Goal: Transaction & Acquisition: Purchase product/service

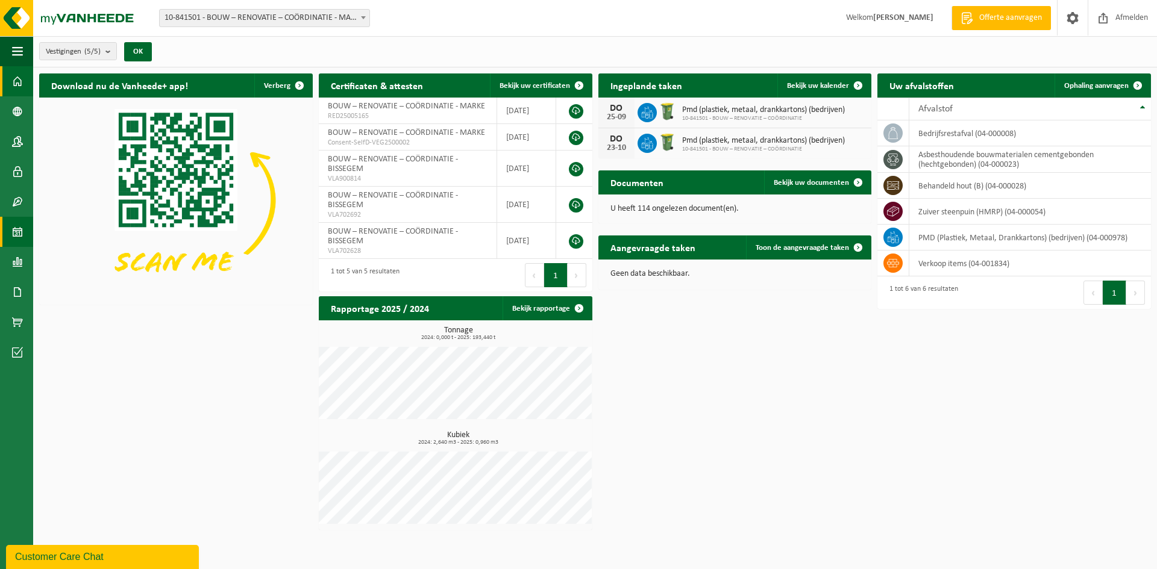
click at [18, 226] on span at bounding box center [17, 232] width 11 height 30
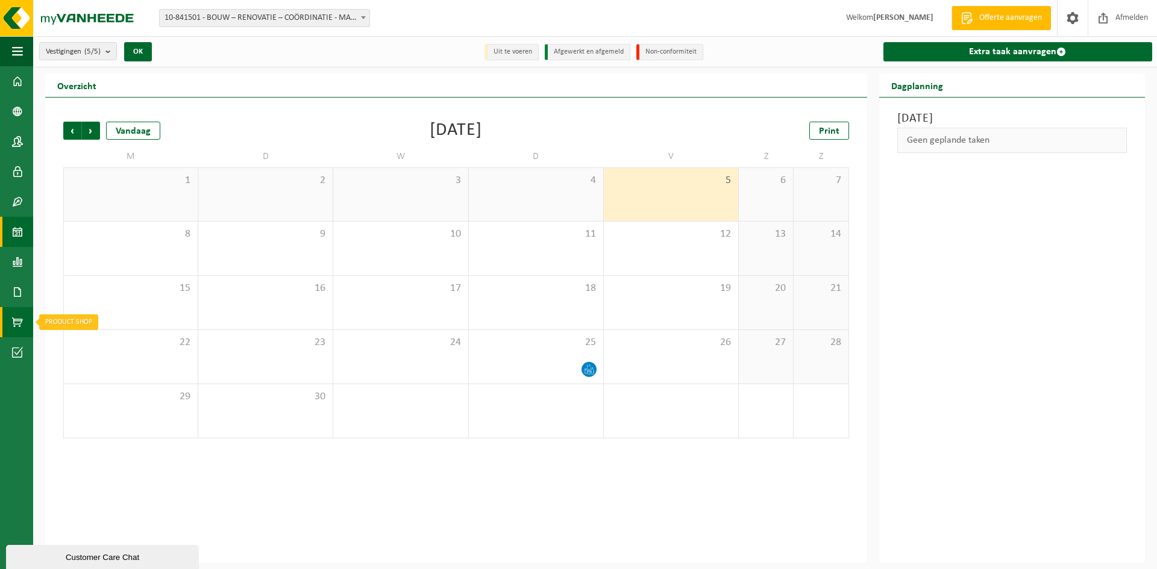
click at [13, 322] on span at bounding box center [17, 322] width 11 height 30
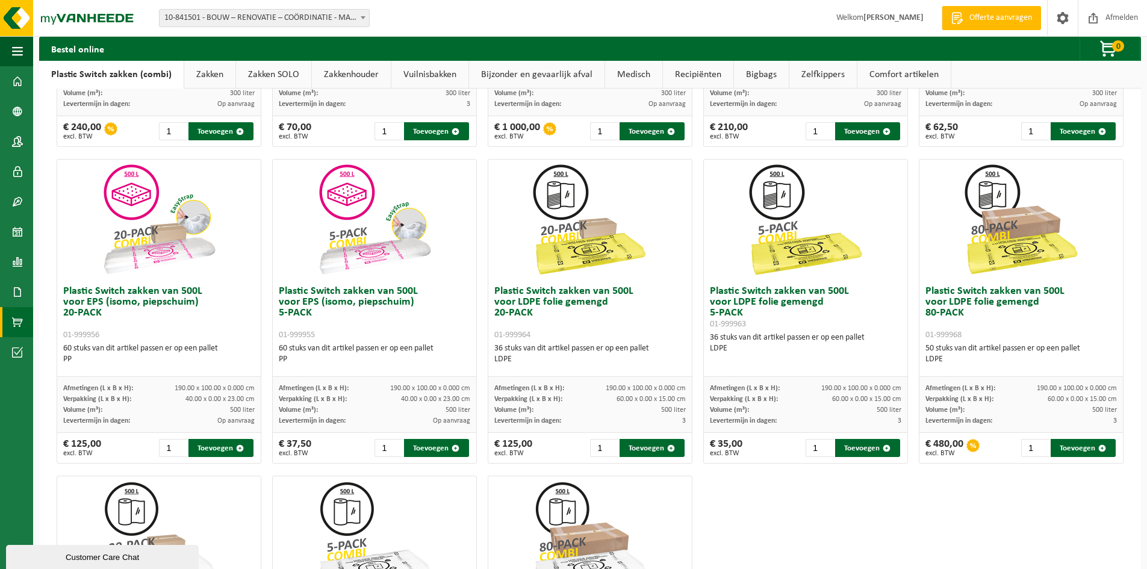
scroll to position [301, 0]
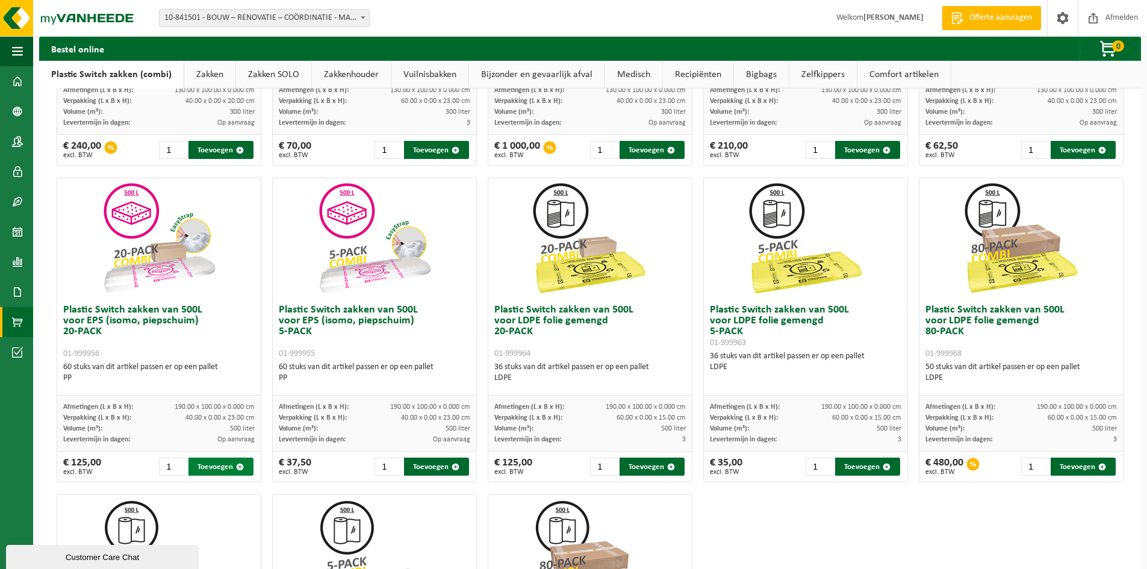
click at [210, 469] on button "Toevoegen" at bounding box center [221, 467] width 65 height 18
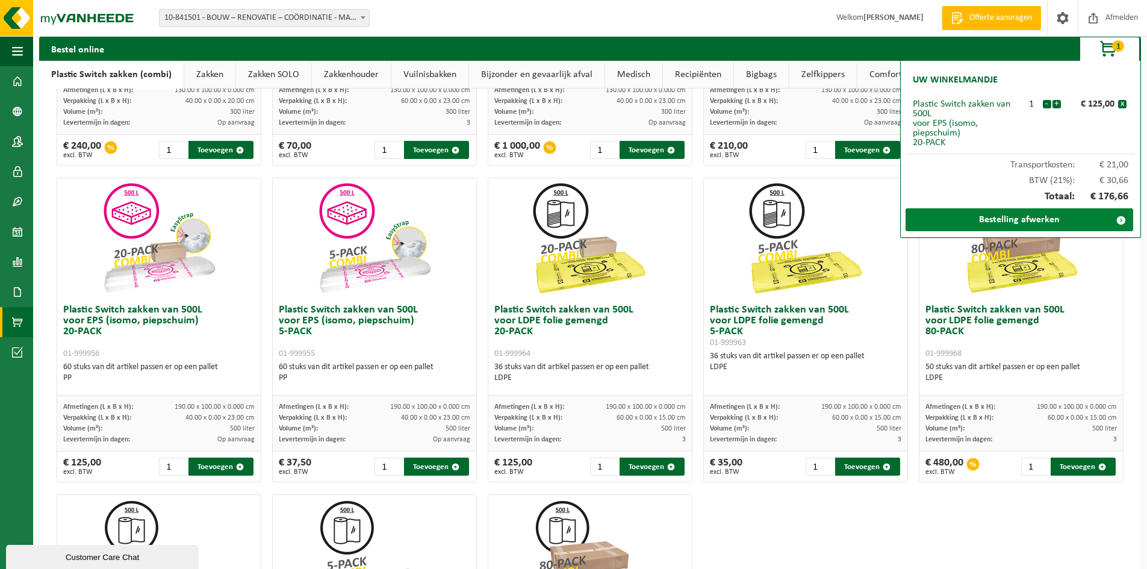
click at [1067, 213] on link "Bestelling afwerken" at bounding box center [1020, 219] width 228 height 23
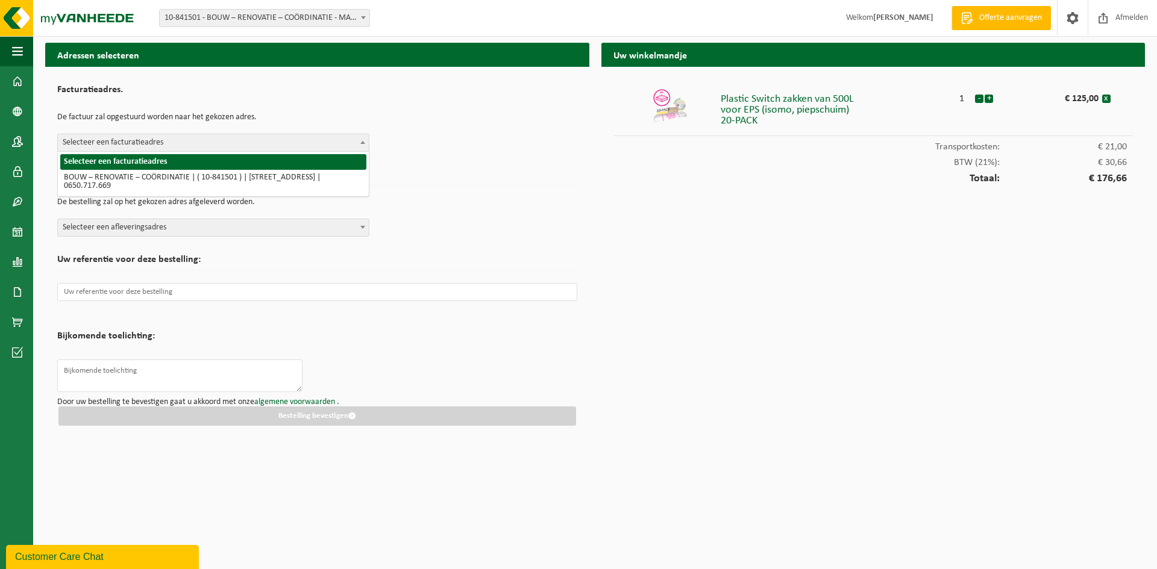
click at [346, 147] on span "Selecteer een facturatieadres" at bounding box center [213, 142] width 311 height 17
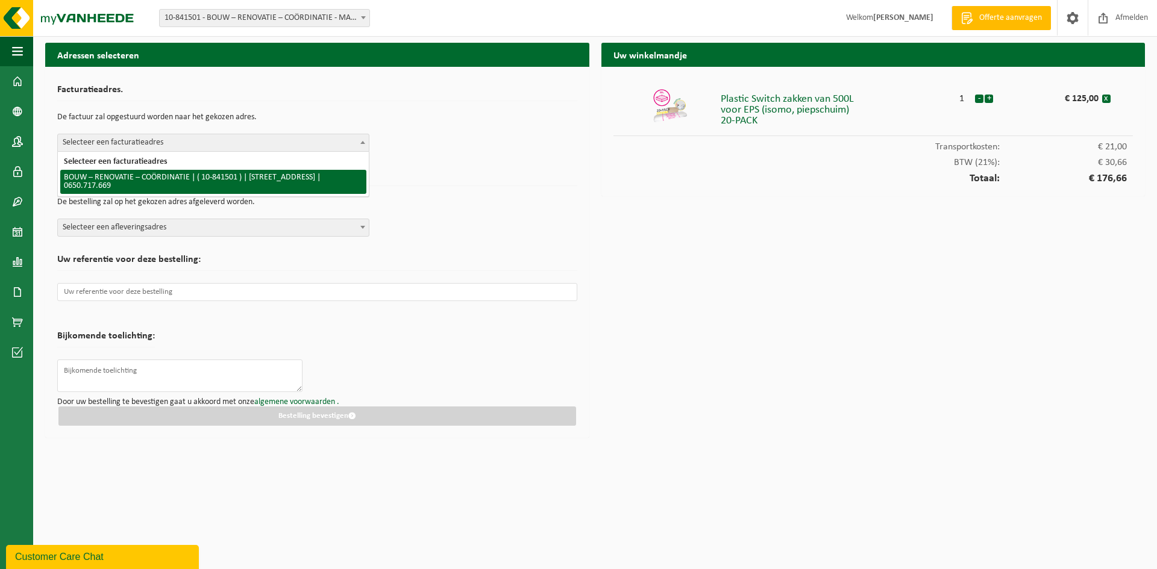
select select "92399"
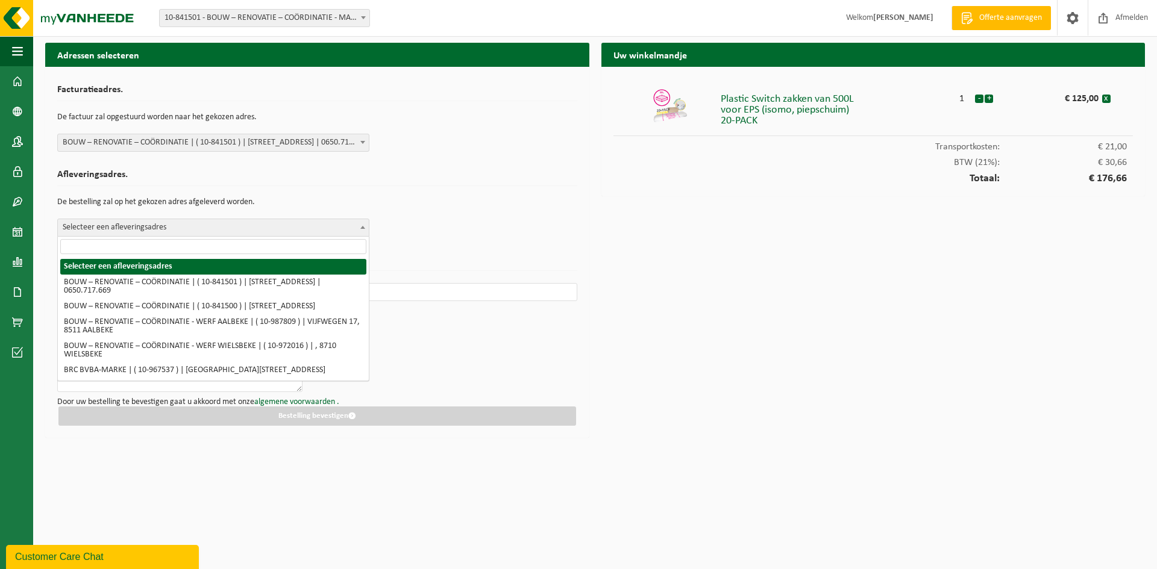
click at [355, 227] on span "Selecteer een afleveringsadres" at bounding box center [213, 227] width 311 height 17
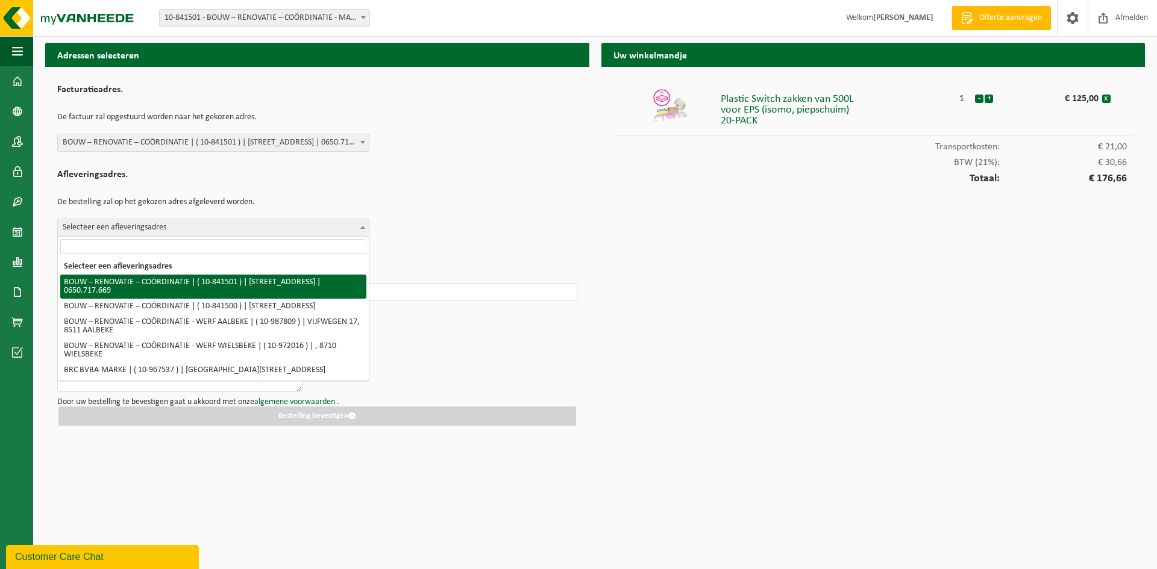
select select "92399"
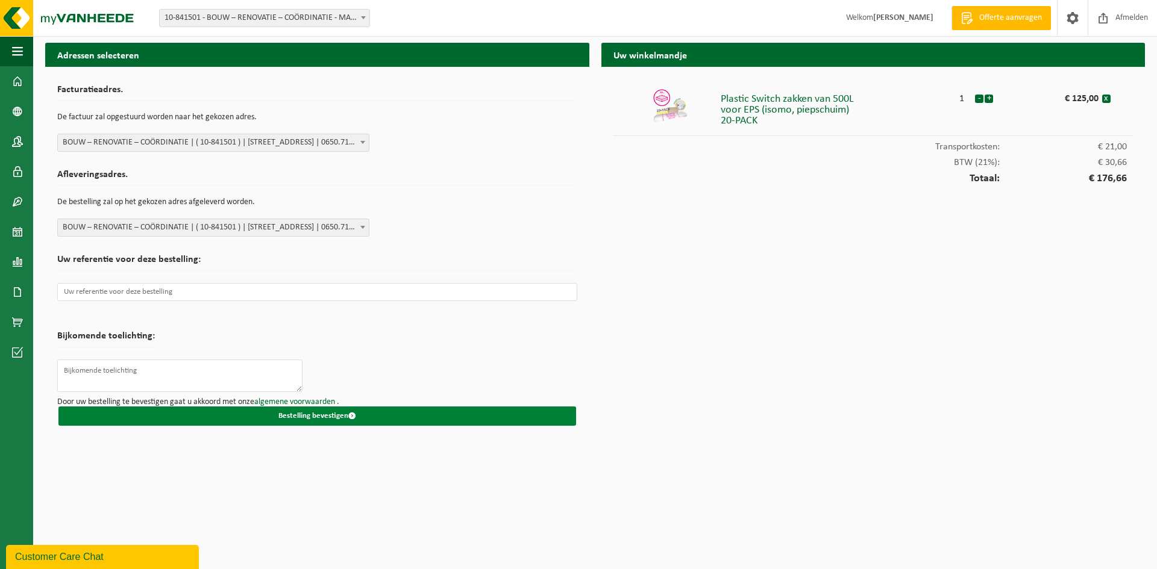
click at [310, 413] on button "Bestelling bevestigen" at bounding box center [316, 416] width 517 height 19
